Goal: Find specific page/section: Find specific page/section

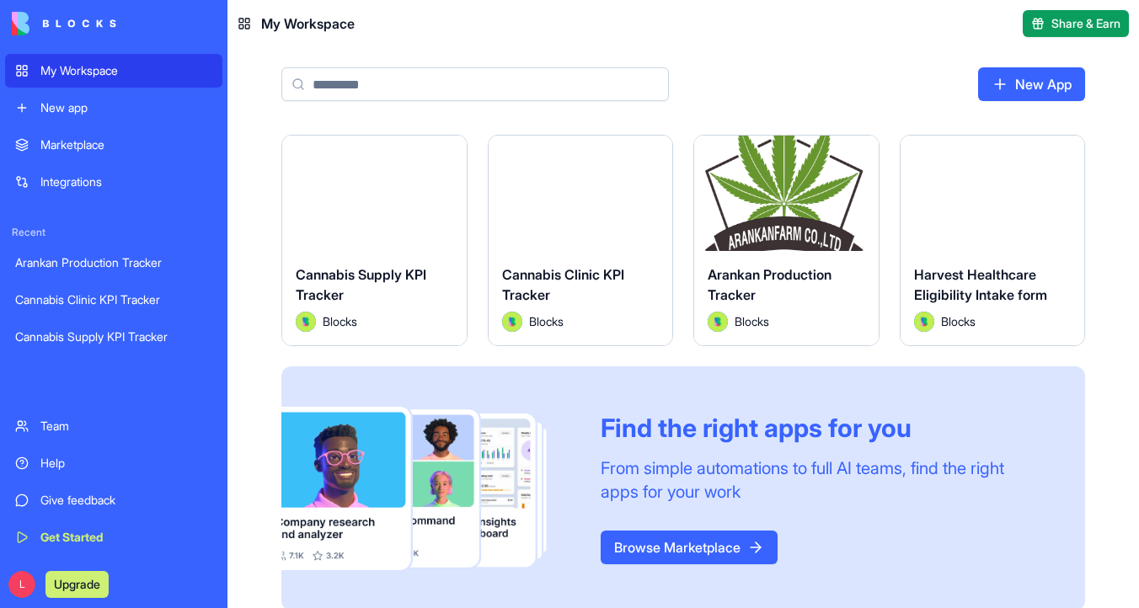
click at [965, 191] on button "Launch" at bounding box center [992, 193] width 126 height 34
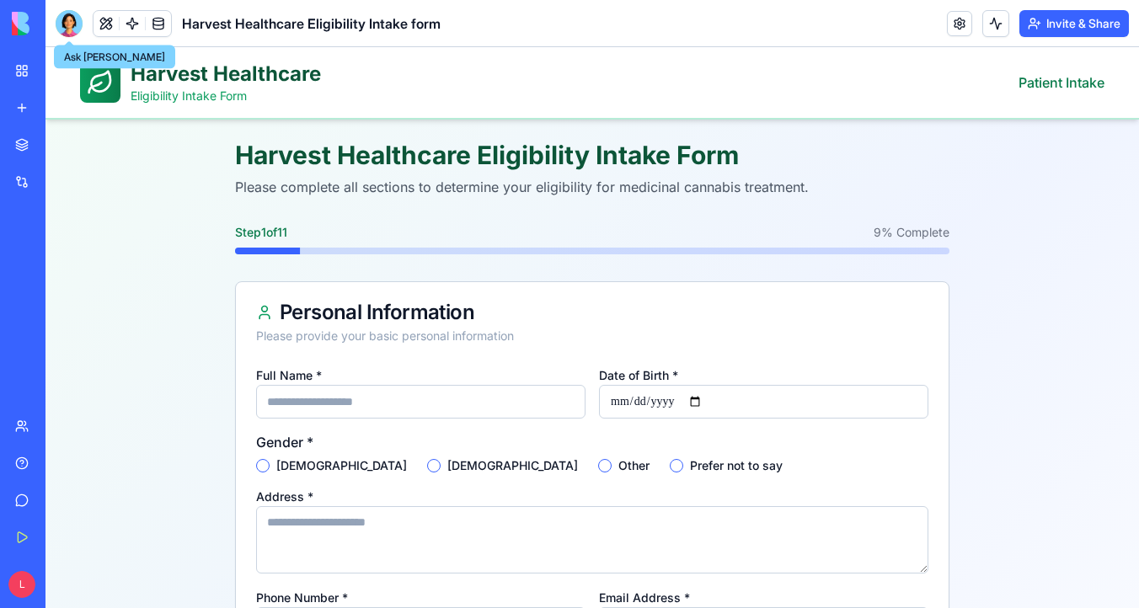
click at [72, 24] on div at bounding box center [69, 23] width 27 height 27
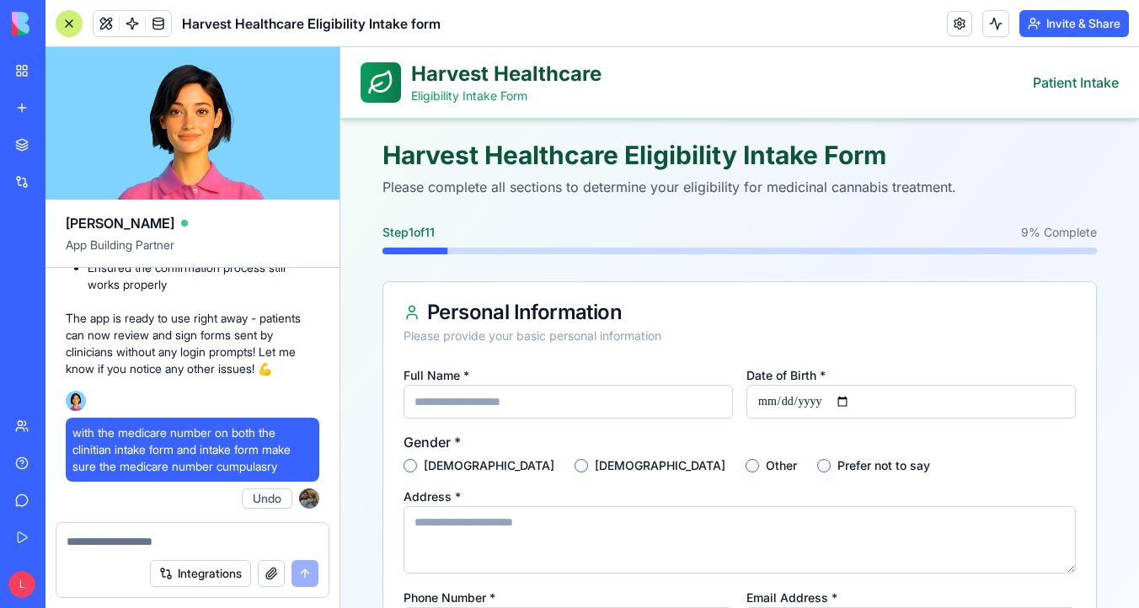
scroll to position [23498, 0]
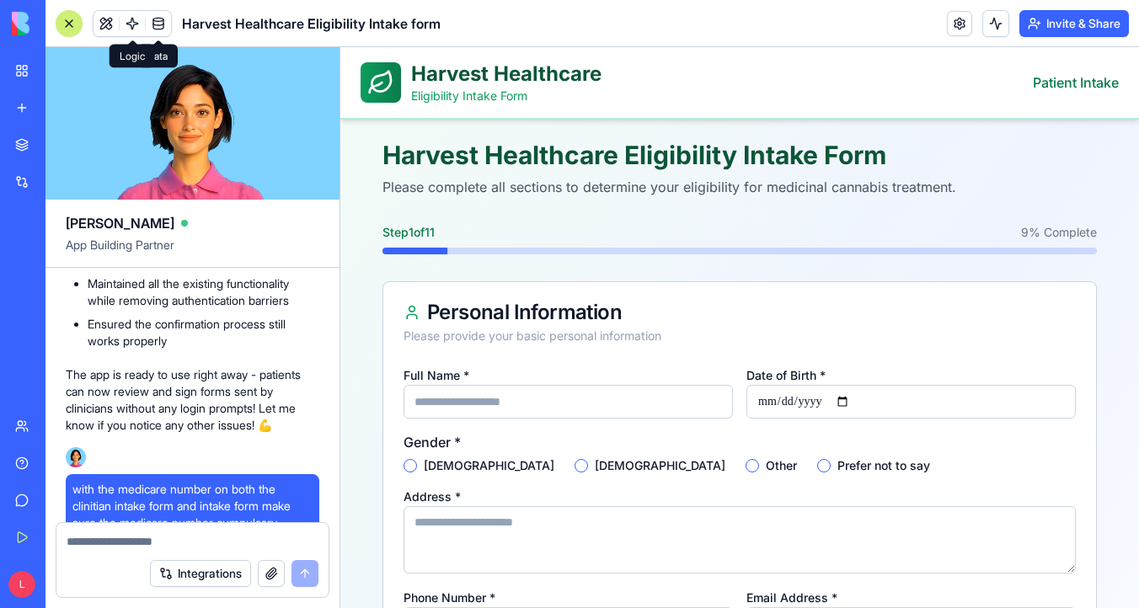
click at [131, 24] on link at bounding box center [132, 23] width 25 height 25
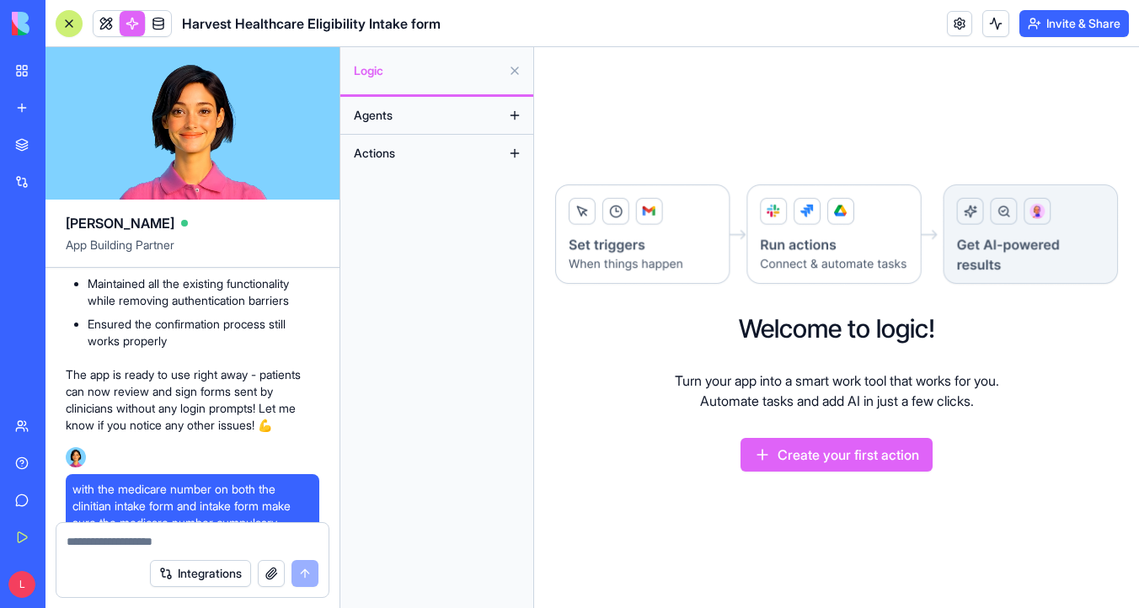
click at [378, 115] on span "Agents" at bounding box center [373, 115] width 39 height 17
click at [20, 29] on img at bounding box center [64, 24] width 104 height 24
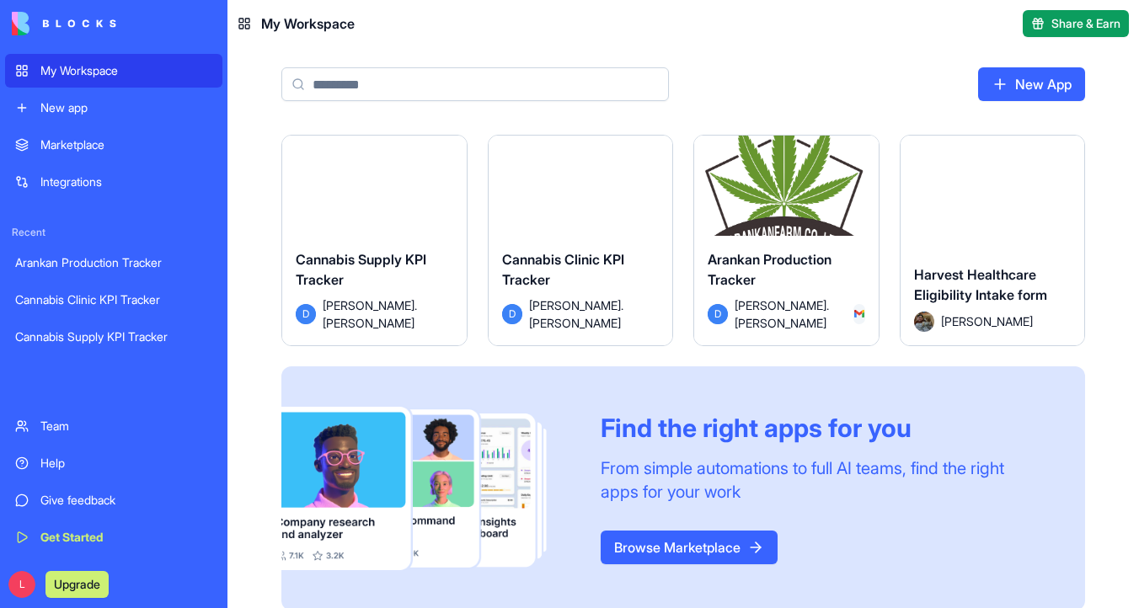
click at [810, 193] on button "Launch" at bounding box center [786, 193] width 126 height 34
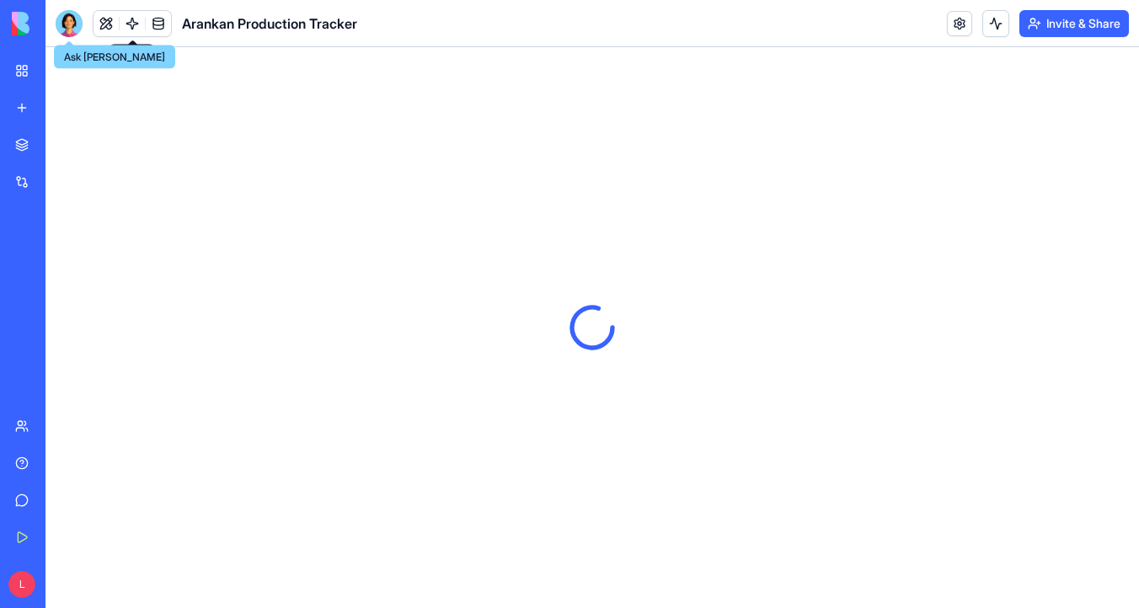
click at [129, 29] on link at bounding box center [132, 23] width 25 height 25
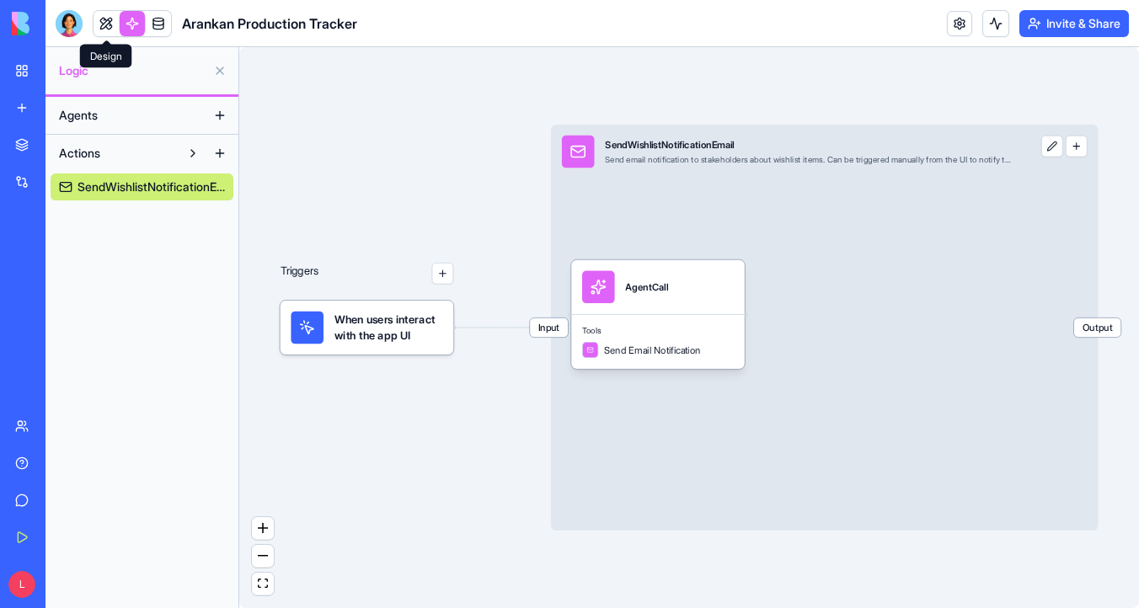
click at [109, 24] on link at bounding box center [105, 23] width 25 height 25
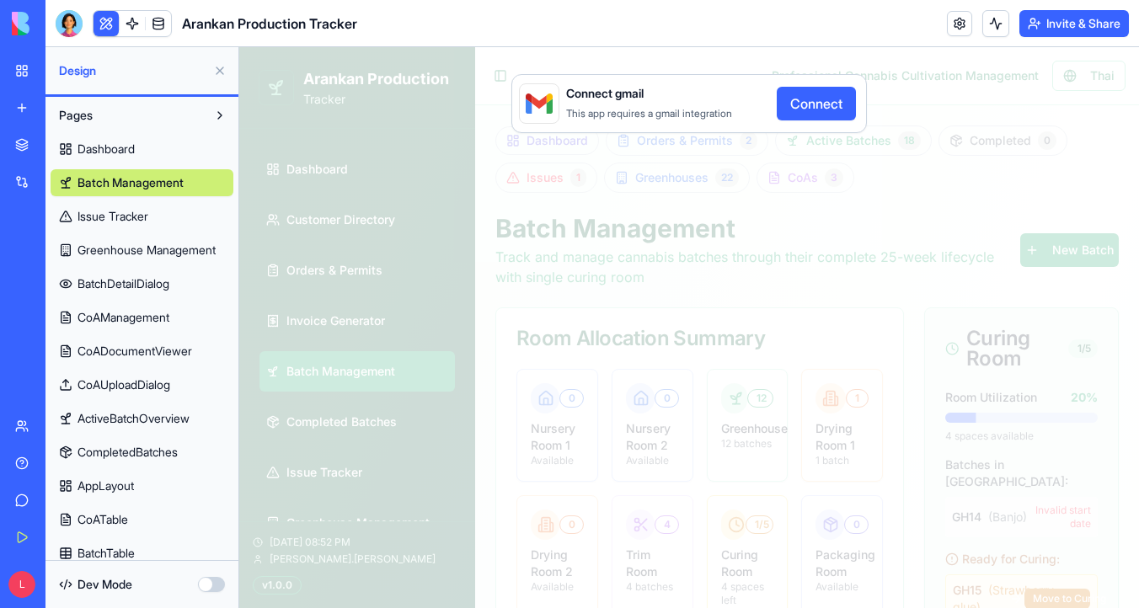
click at [817, 104] on button "Connect" at bounding box center [815, 104] width 79 height 34
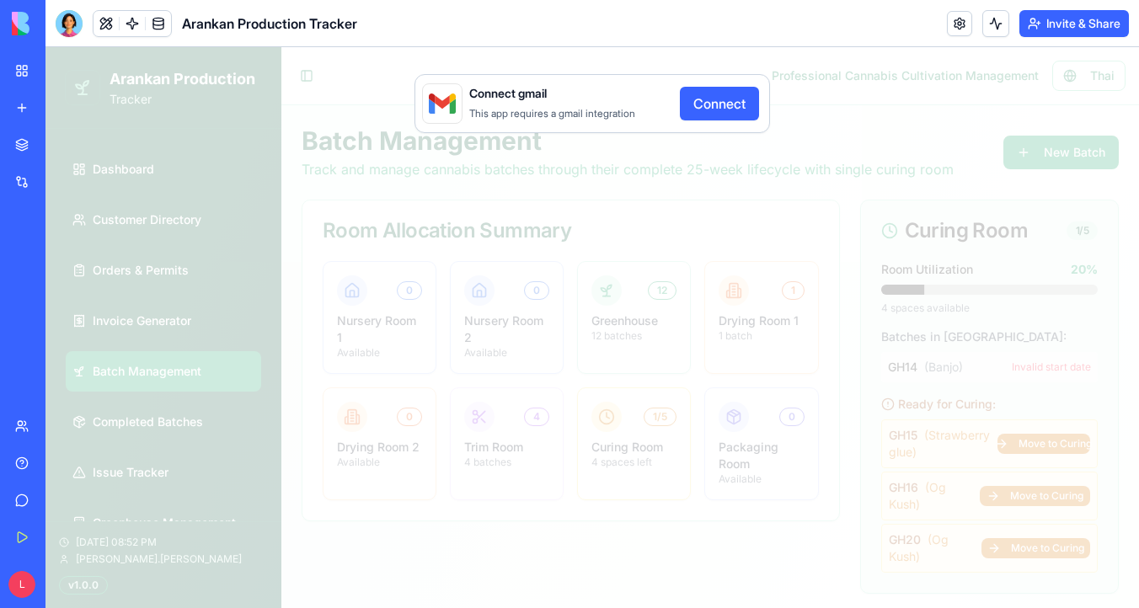
click at [178, 315] on div "Connect gmail This app requires a gmail integration Connect" at bounding box center [591, 327] width 1093 height 561
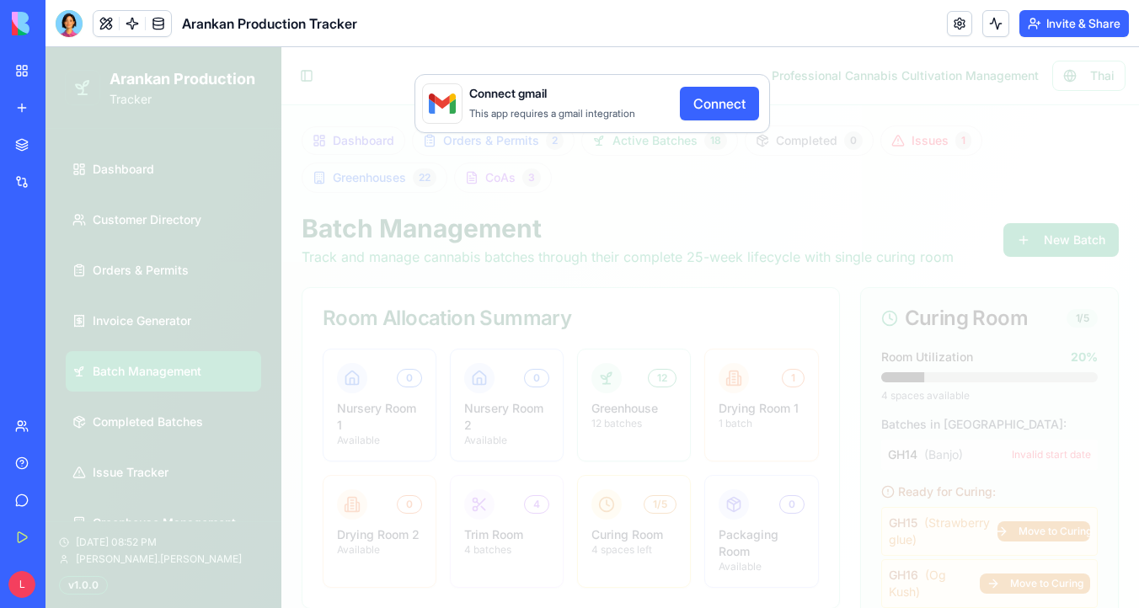
click at [483, 188] on div "Connect gmail This app requires a gmail integration Connect" at bounding box center [591, 327] width 1093 height 561
click at [383, 102] on div "Connect gmail This app requires a gmail integration Connect" at bounding box center [591, 327] width 1093 height 561
click at [165, 173] on div "Connect gmail This app requires a gmail integration Connect" at bounding box center [591, 327] width 1093 height 561
click at [152, 332] on div "Connect gmail This app requires a gmail integration Connect" at bounding box center [591, 327] width 1093 height 561
click at [28, 25] on img at bounding box center [64, 24] width 104 height 24
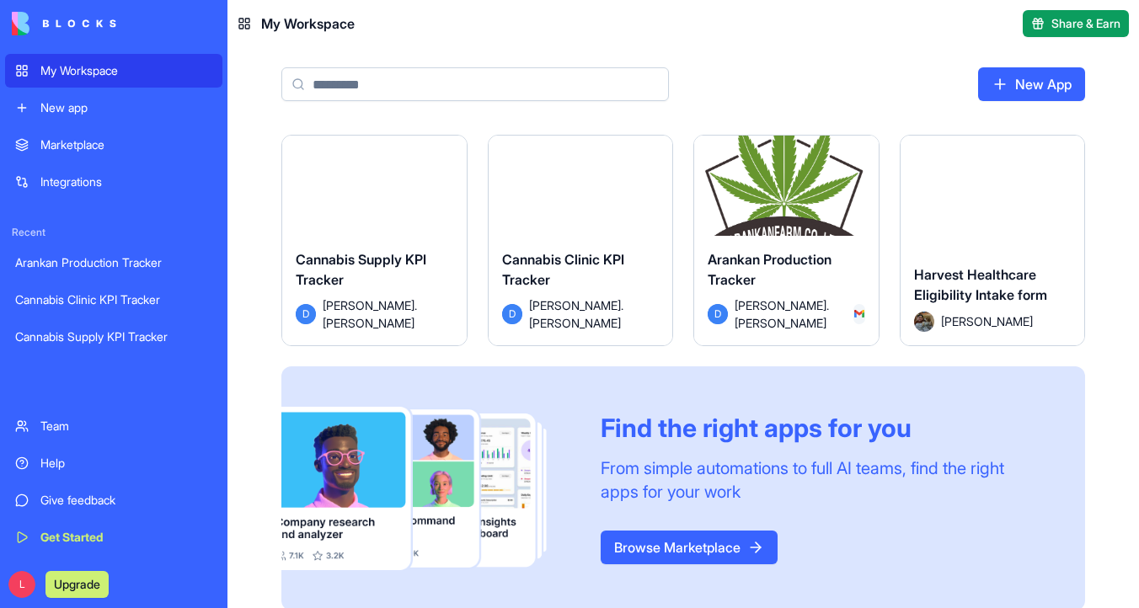
click at [85, 68] on div "My Workspace" at bounding box center [126, 70] width 172 height 17
click at [590, 206] on button "Launch" at bounding box center [580, 193] width 126 height 34
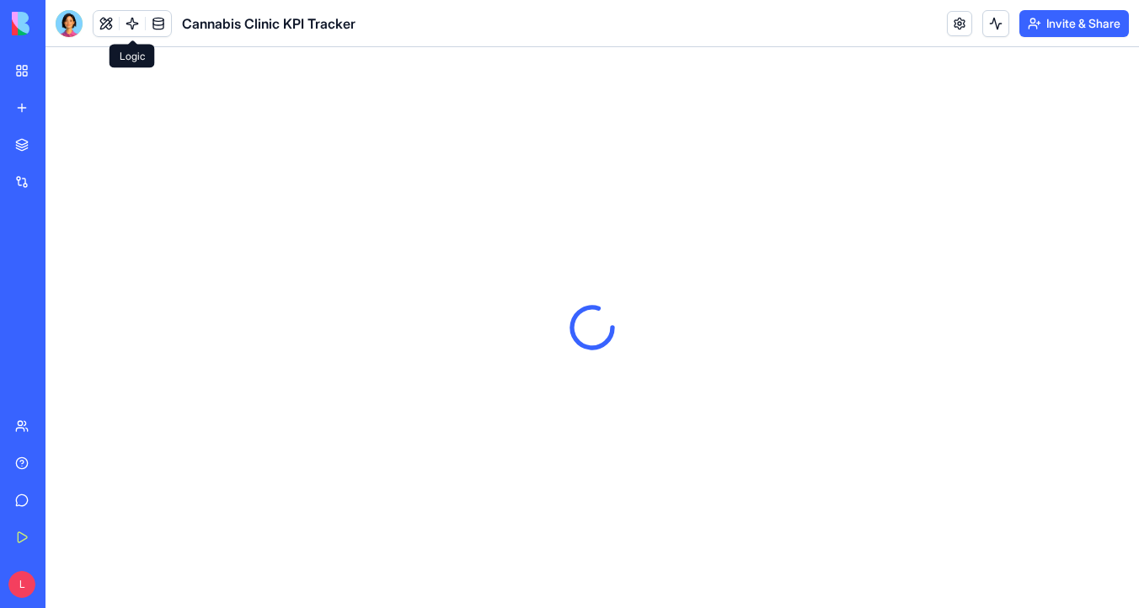
click at [130, 27] on link at bounding box center [132, 23] width 25 height 25
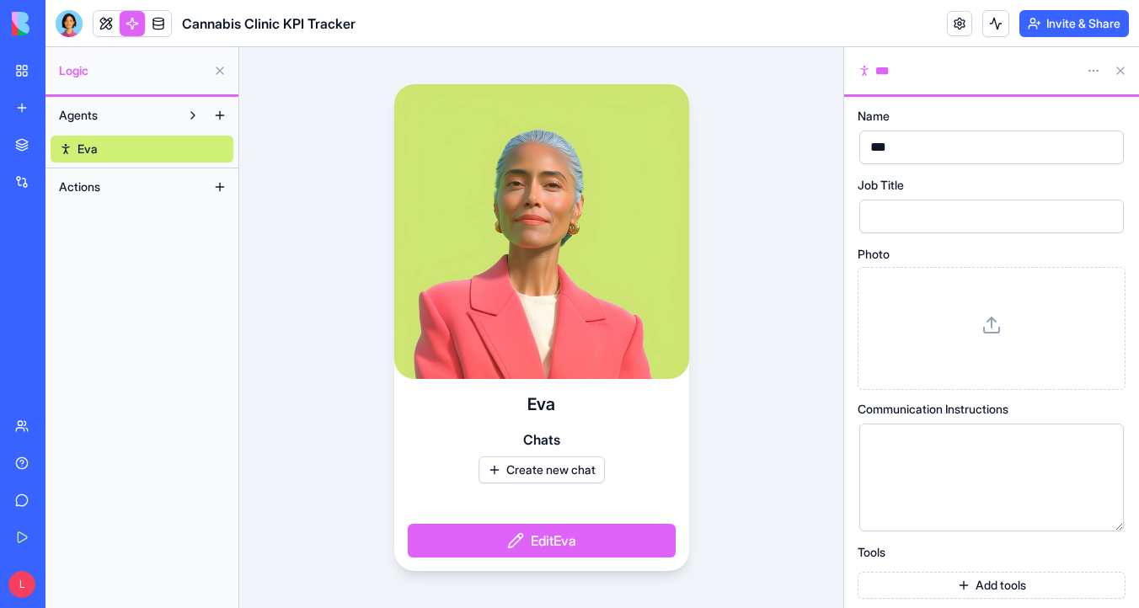
click at [105, 24] on link at bounding box center [105, 23] width 25 height 25
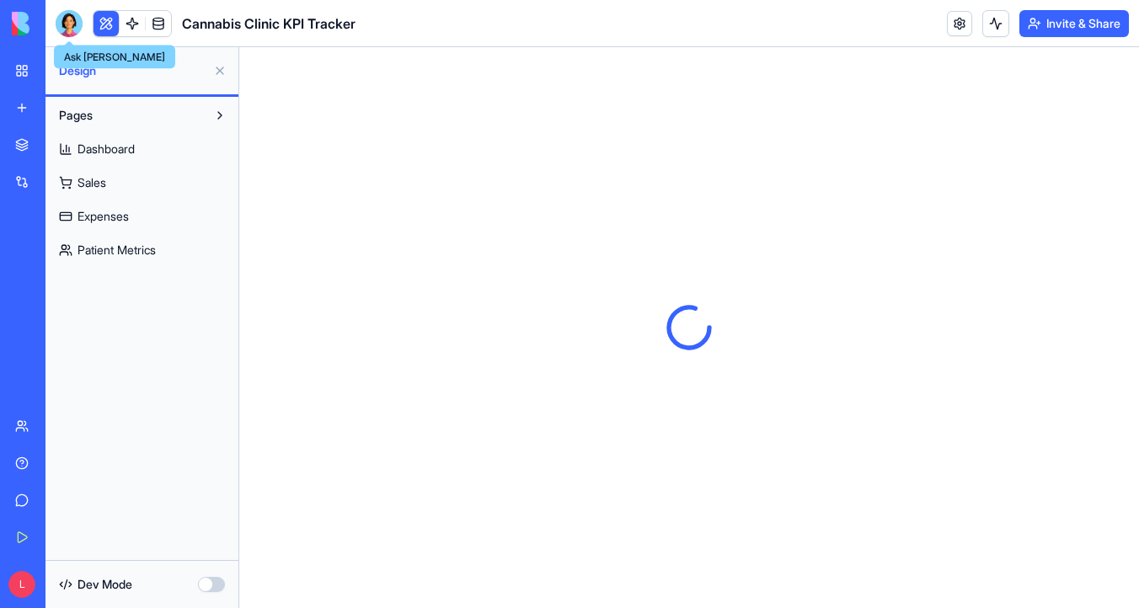
click at [70, 29] on div at bounding box center [69, 23] width 27 height 27
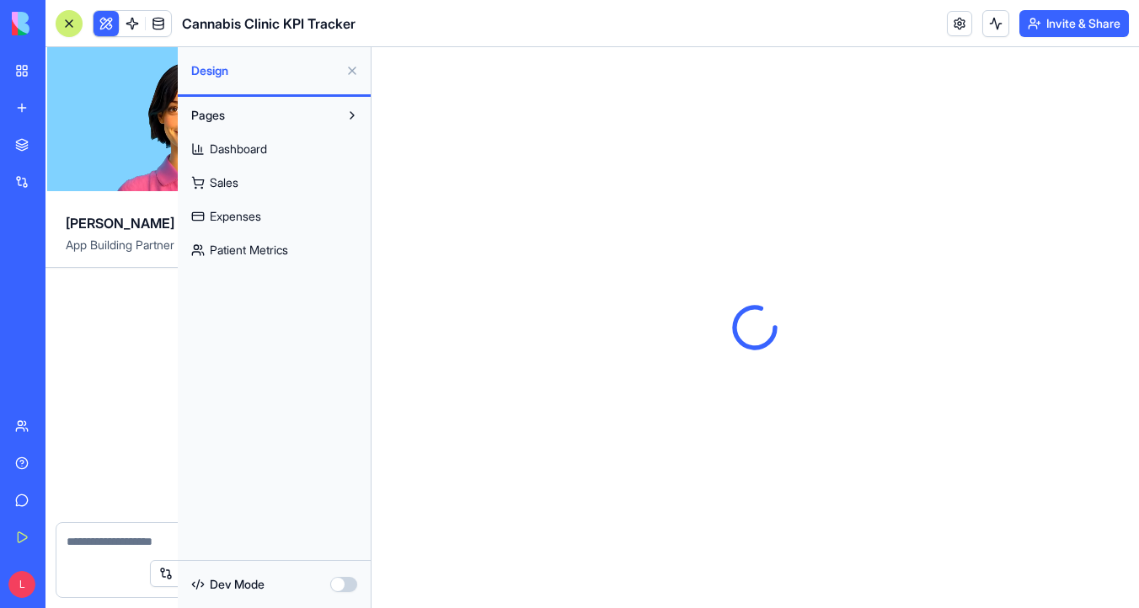
scroll to position [11178, 0]
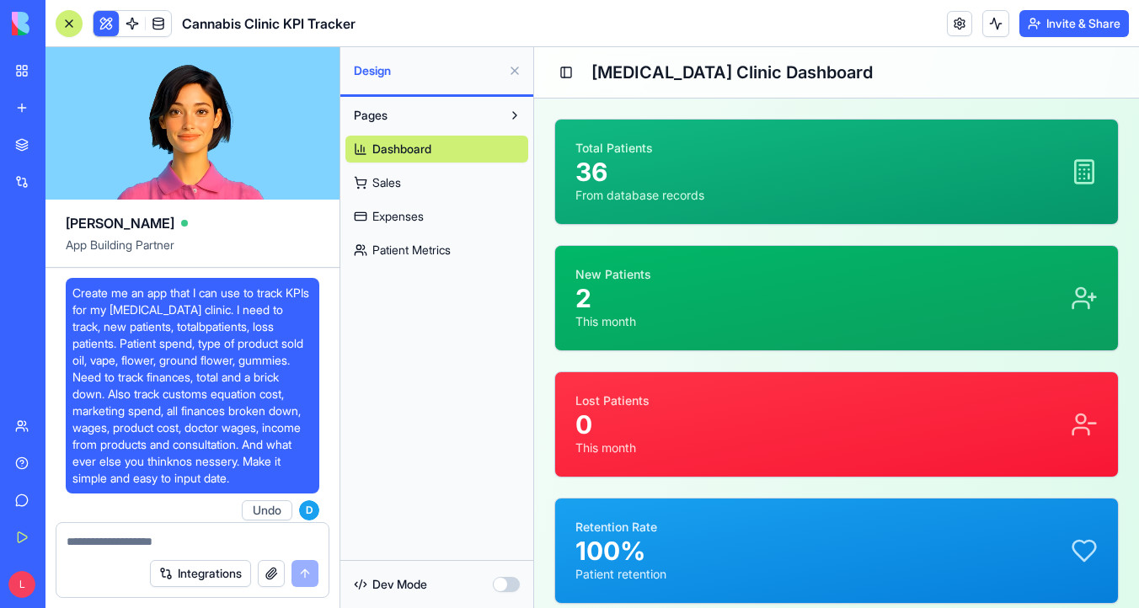
click at [403, 180] on link "Sales" at bounding box center [436, 182] width 183 height 27
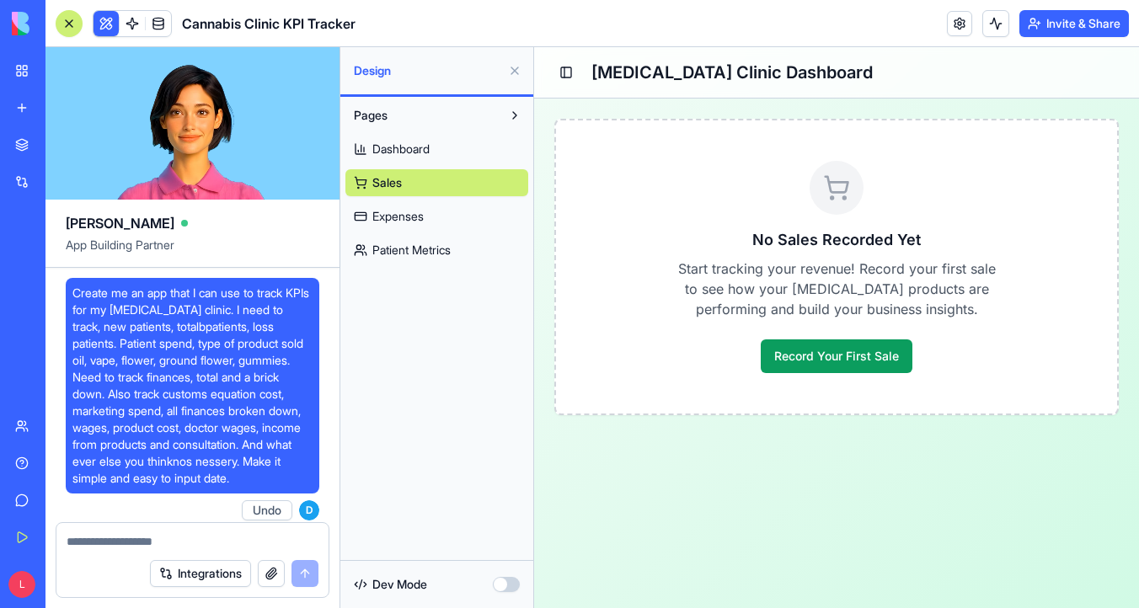
click at [411, 226] on link "Expenses" at bounding box center [436, 216] width 183 height 27
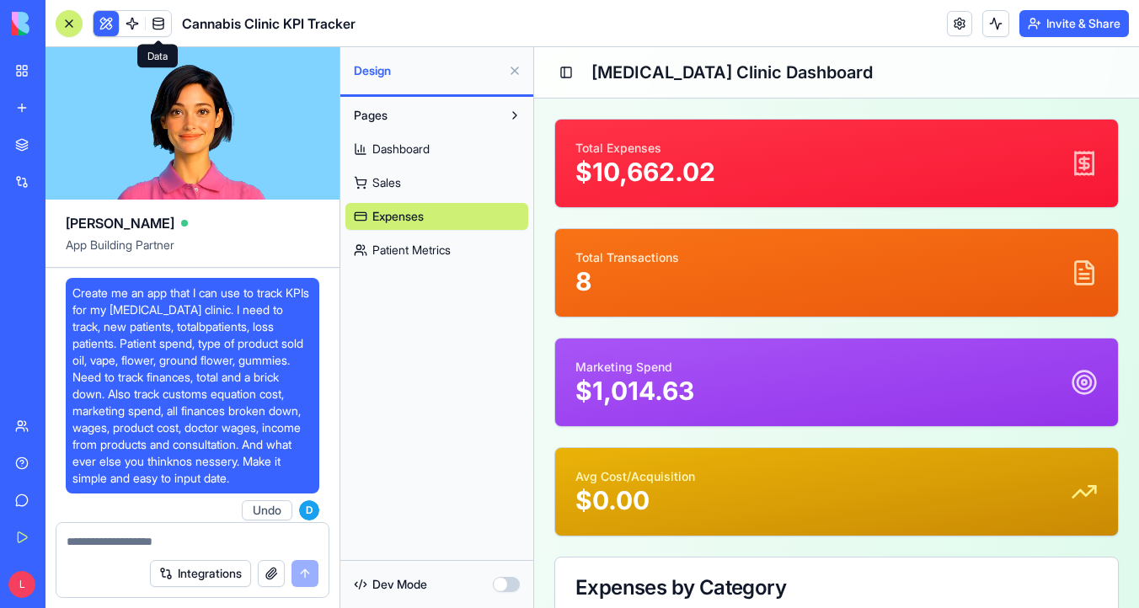
click at [155, 13] on link at bounding box center [158, 23] width 25 height 25
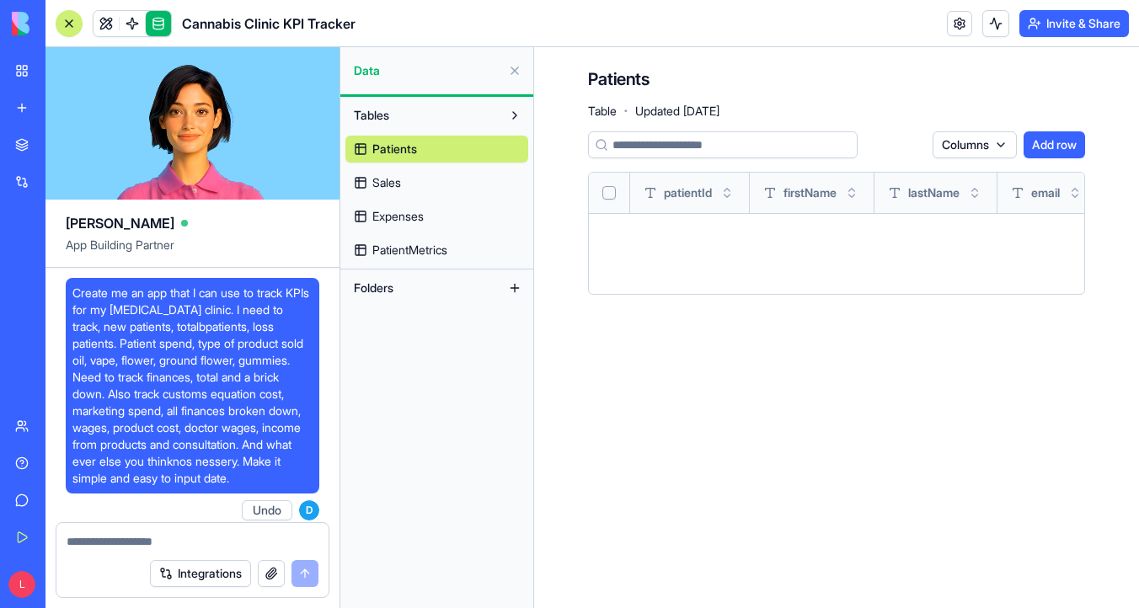
click at [465, 179] on link "Sales" at bounding box center [436, 182] width 183 height 27
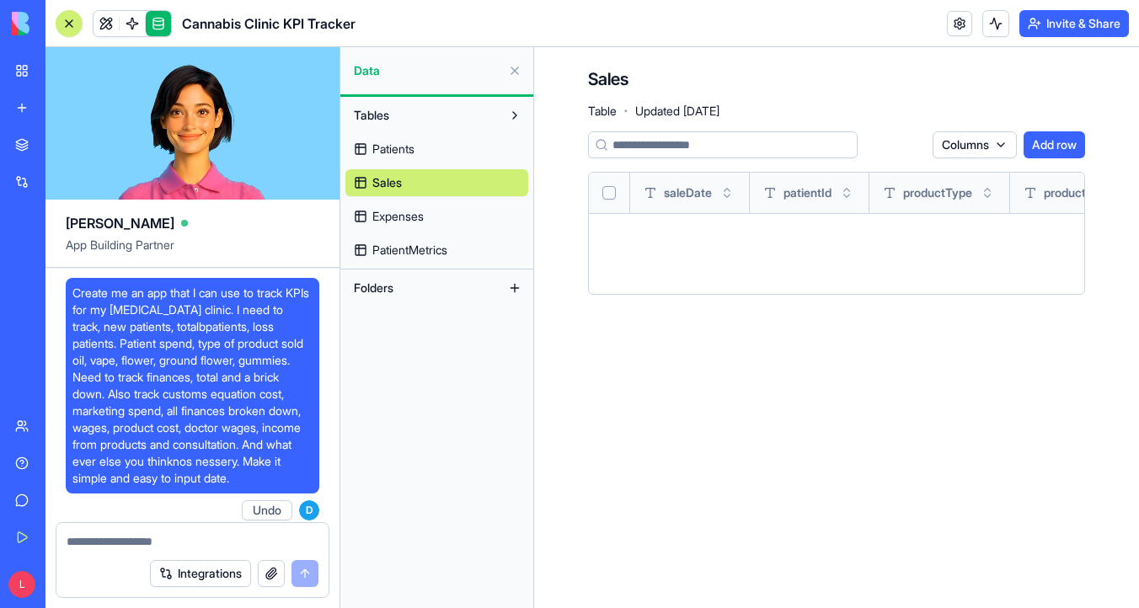
click at [453, 222] on link "Expenses" at bounding box center [436, 216] width 183 height 27
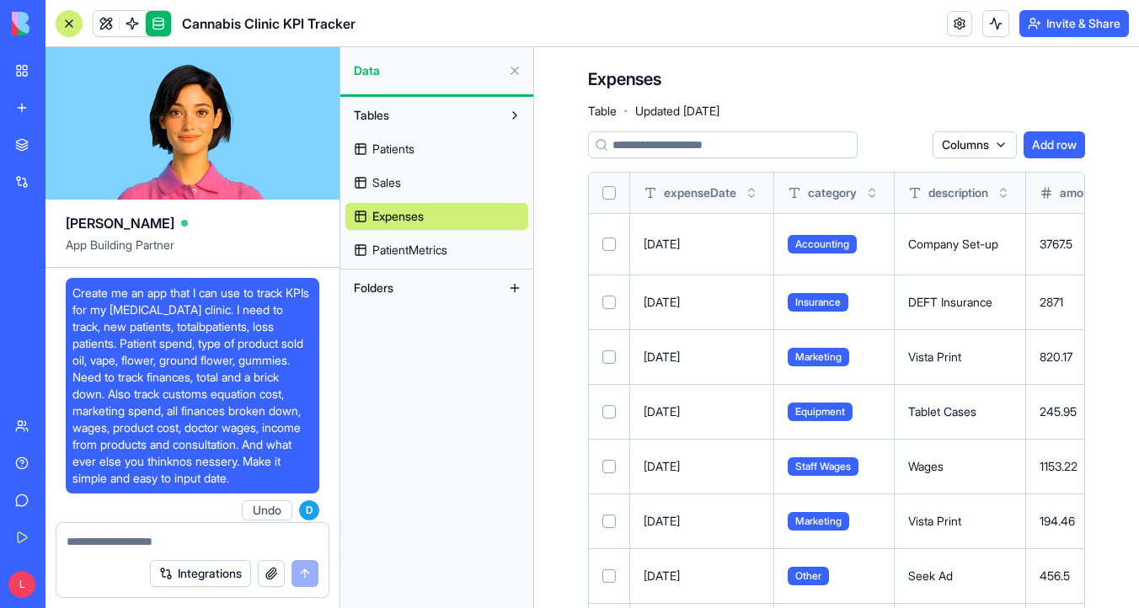
click at [610, 192] on button "Select all" at bounding box center [608, 192] width 13 height 13
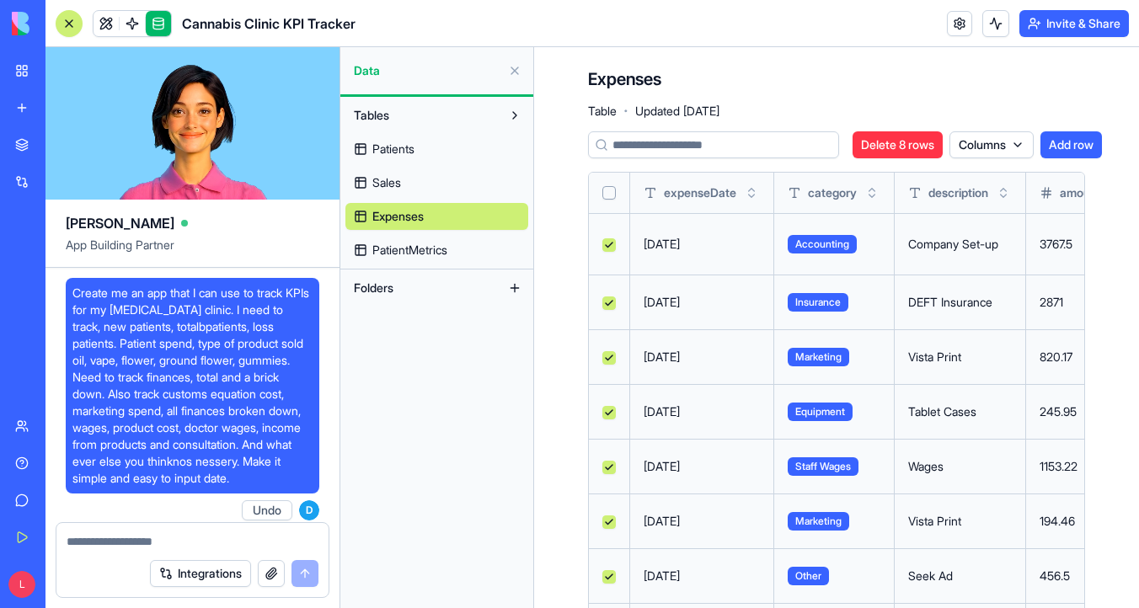
click at [610, 192] on button "Select all" at bounding box center [608, 192] width 13 height 13
click at [435, 256] on span "PatientMetrics" at bounding box center [409, 250] width 75 height 17
